Goal: Find specific page/section: Find specific page/section

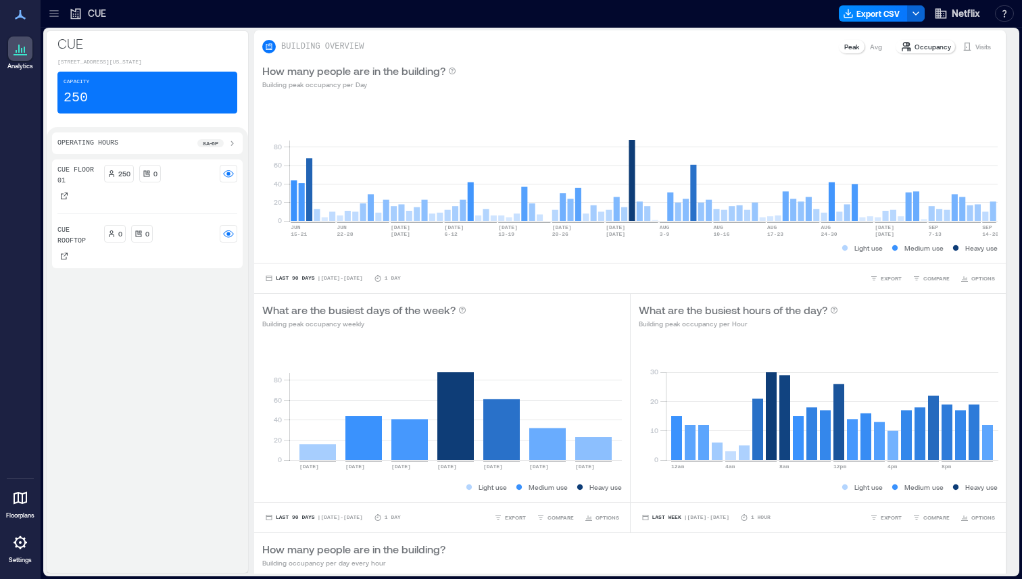
click at [56, 7] on icon at bounding box center [54, 14] width 14 height 14
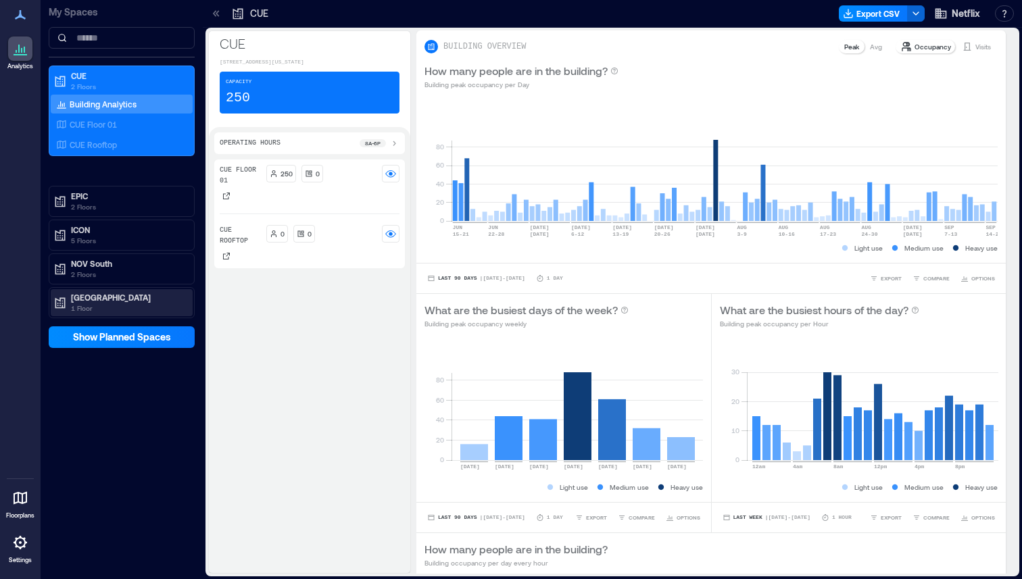
click at [109, 307] on p "1 Floor" at bounding box center [128, 308] width 114 height 11
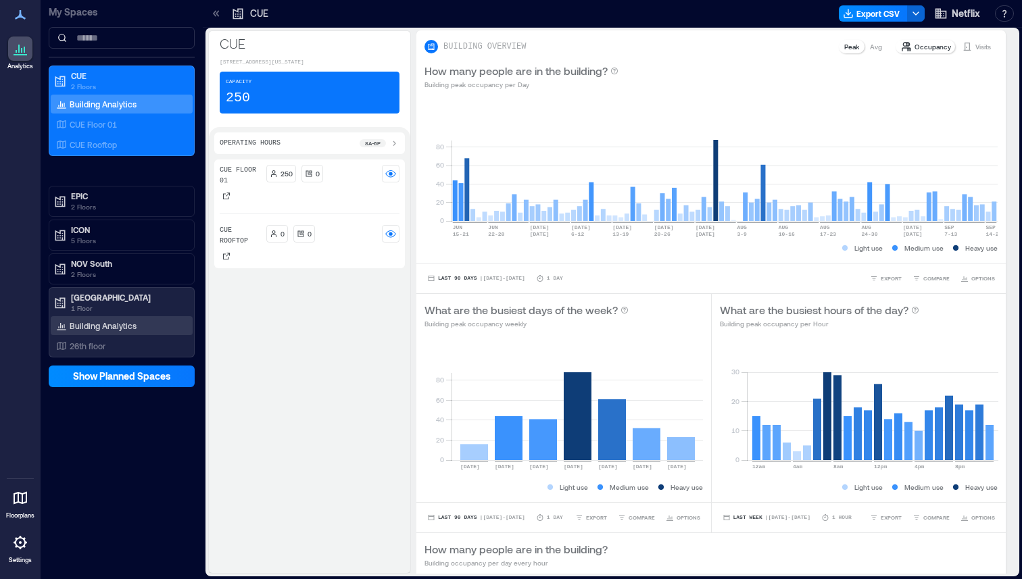
click at [116, 331] on div "Building Analytics" at bounding box center [96, 326] width 86 height 14
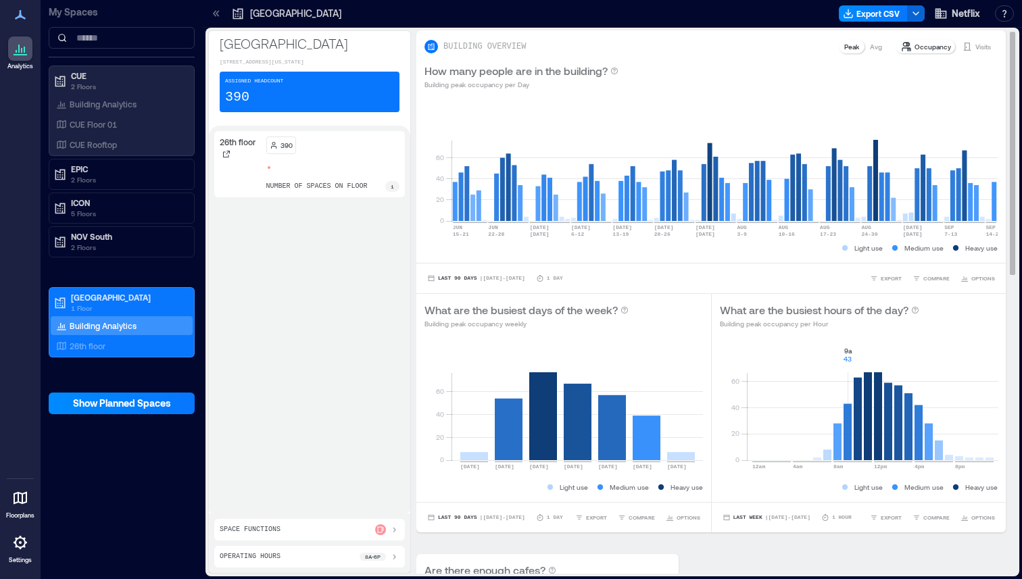
drag, startPoint x: 909, startPoint y: 437, endPoint x: 851, endPoint y: 436, distance: 57.5
click at [851, 436] on rect at bounding box center [873, 402] width 252 height 115
